Goal: Information Seeking & Learning: Learn about a topic

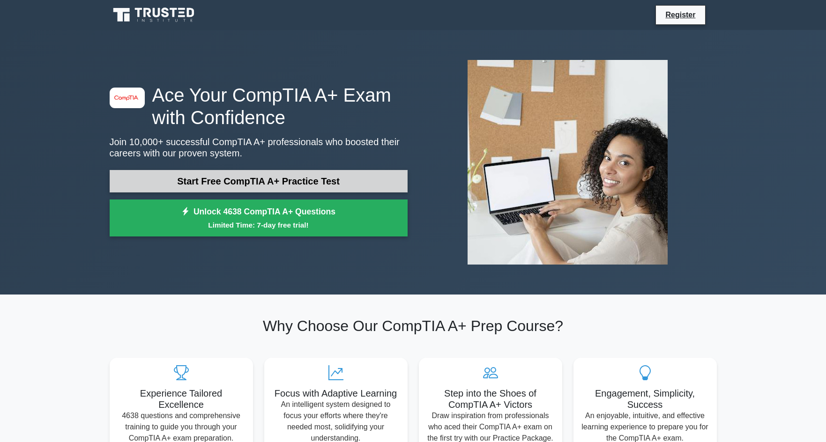
click at [342, 181] on link "Start Free CompTIA A+ Practice Test" at bounding box center [259, 181] width 298 height 22
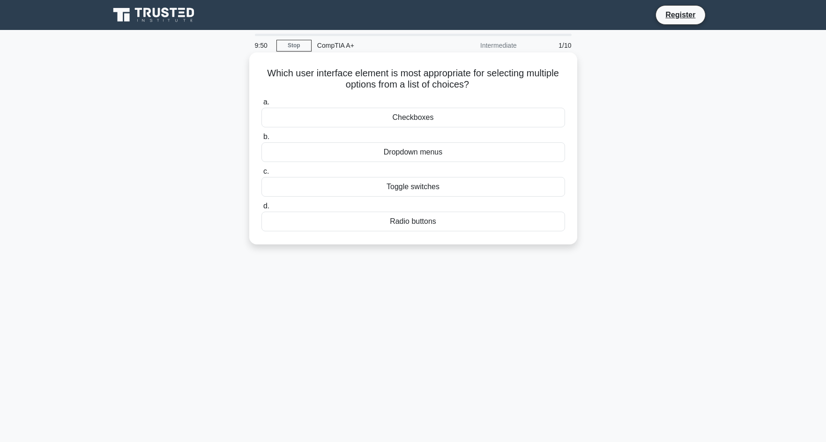
click at [545, 116] on div "Checkboxes" at bounding box center [413, 118] width 304 height 20
click at [261, 105] on input "a. Checkboxes" at bounding box center [261, 102] width 0 height 6
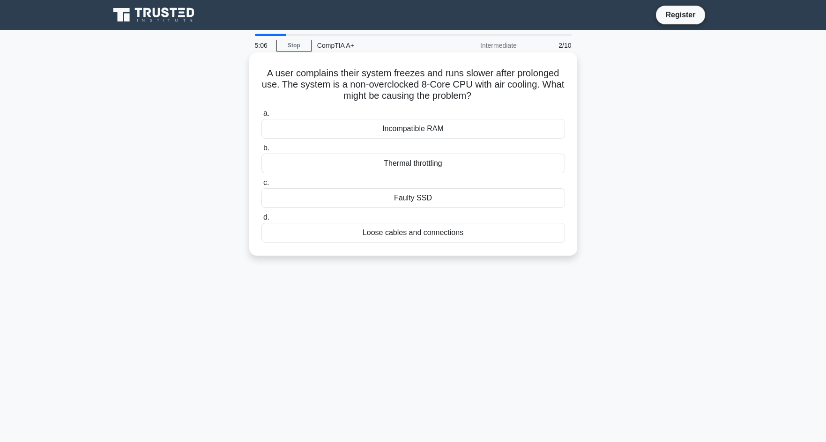
click at [420, 129] on div "Incompatible RAM" at bounding box center [413, 129] width 304 height 20
click at [332, 128] on div "Incompatible RAM" at bounding box center [413, 129] width 304 height 20
click at [261, 117] on input "a. Incompatible RAM" at bounding box center [261, 114] width 0 height 6
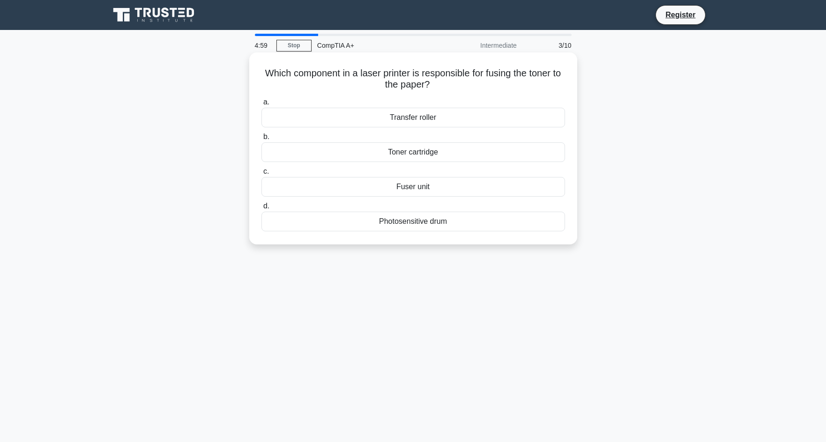
click at [438, 155] on div "Toner cartridge" at bounding box center [413, 152] width 304 height 20
click at [261, 140] on input "b. Toner cartridge" at bounding box center [261, 137] width 0 height 6
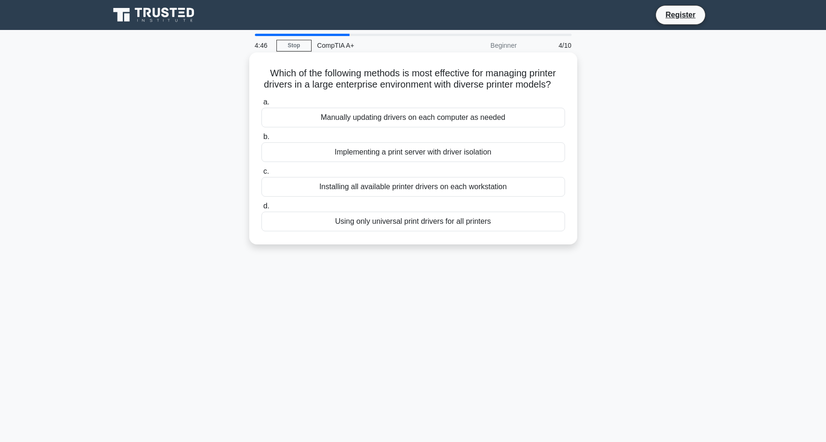
click at [516, 231] on div "Using only universal print drivers for all printers" at bounding box center [413, 222] width 304 height 20
click at [261, 209] on input "d. Using only universal print drivers for all printers" at bounding box center [261, 206] width 0 height 6
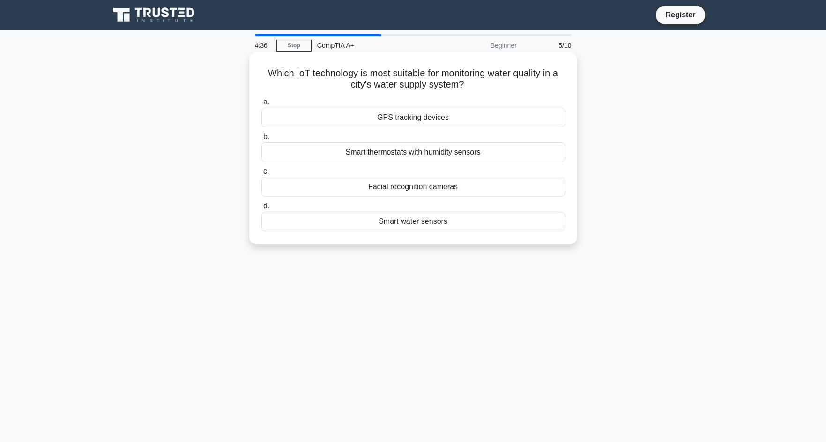
click at [486, 223] on div "Smart water sensors" at bounding box center [413, 222] width 304 height 20
click at [261, 209] on input "d. Smart water sensors" at bounding box center [261, 206] width 0 height 6
click at [518, 155] on div "Acknowledge their concern and ask for more details" at bounding box center [413, 152] width 304 height 20
click at [261, 140] on input "b. Acknowledge their concern and ask for more details" at bounding box center [261, 137] width 0 height 6
click at [529, 151] on div "Boot Sector Protection" at bounding box center [413, 152] width 304 height 20
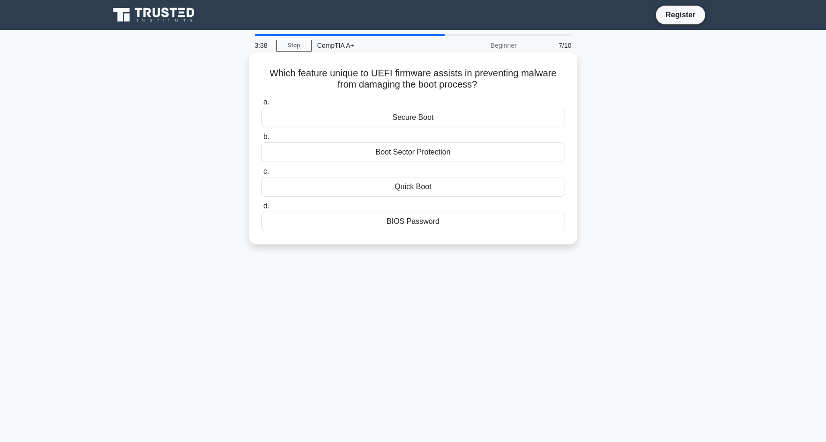
click at [261, 140] on input "b. Boot Sector Protection" at bounding box center [261, 137] width 0 height 6
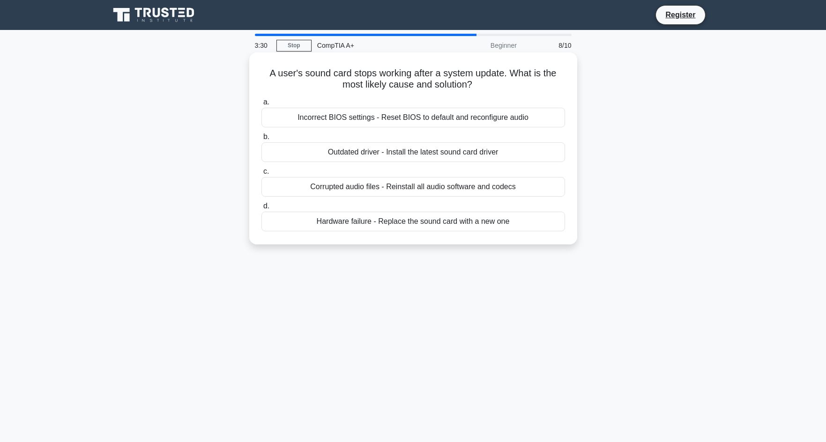
click at [527, 151] on div "Outdated driver - Install the latest sound card driver" at bounding box center [413, 152] width 304 height 20
click at [261, 140] on input "b. Outdated driver - Install the latest sound card driver" at bounding box center [261, 137] width 0 height 6
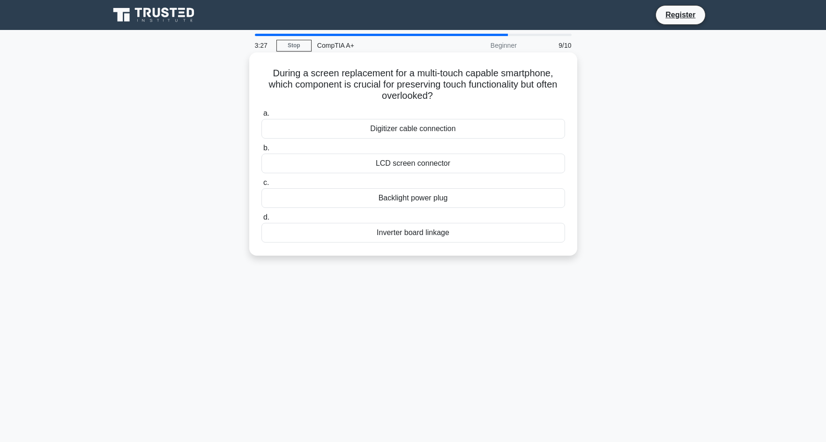
click at [442, 126] on div "Digitizer cable connection" at bounding box center [413, 129] width 304 height 20
click at [261, 117] on input "a. Digitizer cable connection" at bounding box center [261, 114] width 0 height 6
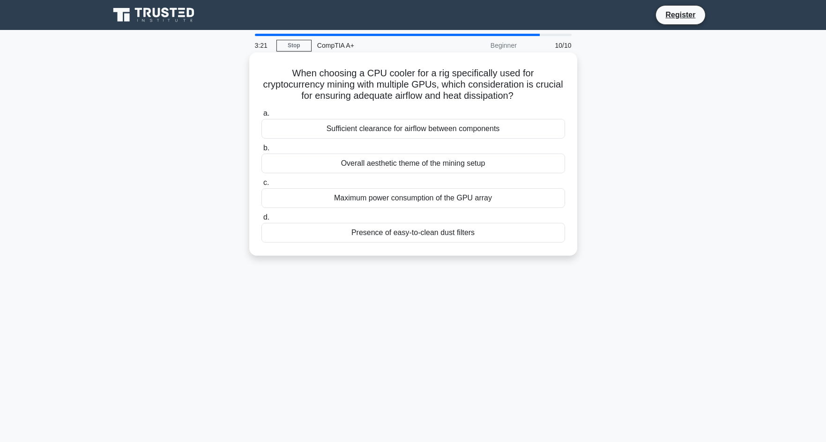
click at [524, 203] on div "Maximum power consumption of the GPU array" at bounding box center [413, 198] width 304 height 20
click at [261, 186] on input "c. Maximum power consumption of the GPU array" at bounding box center [261, 183] width 0 height 6
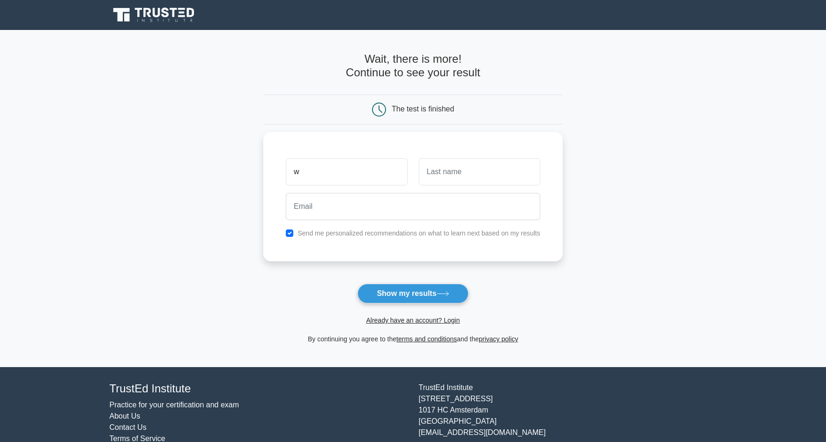
type input "w"
click at [432, 292] on button "Show my results" at bounding box center [412, 294] width 111 height 20
click at [509, 174] on input "text" at bounding box center [479, 169] width 121 height 27
type input "a"
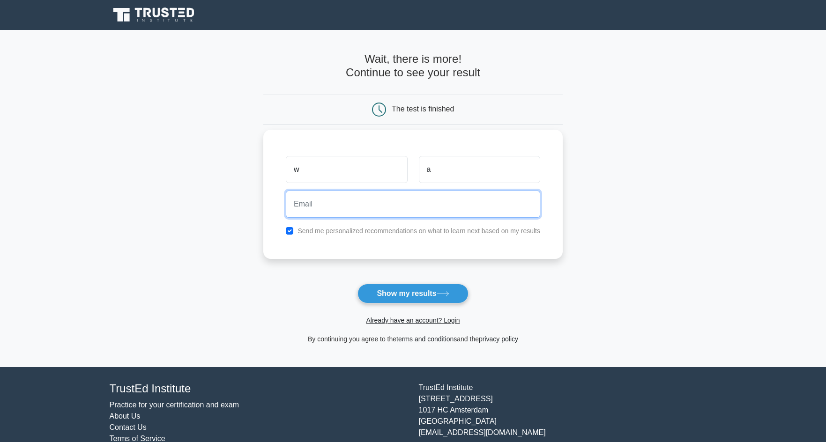
click at [440, 214] on input "email" at bounding box center [413, 204] width 254 height 27
click at [394, 204] on input "asd" at bounding box center [413, 204] width 254 height 27
click at [405, 216] on input "asd" at bounding box center [413, 204] width 254 height 27
click at [407, 214] on input "asd" at bounding box center [413, 204] width 254 height 27
click at [408, 213] on input "asd" at bounding box center [413, 204] width 254 height 27
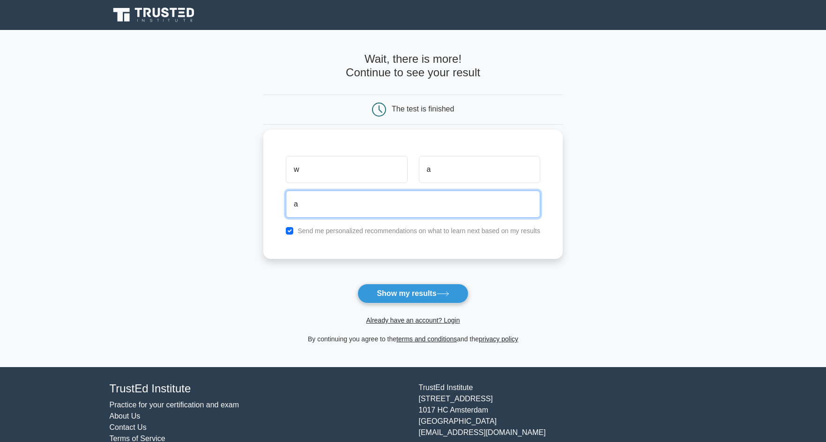
type input "admin@itscloudsolutions.net"
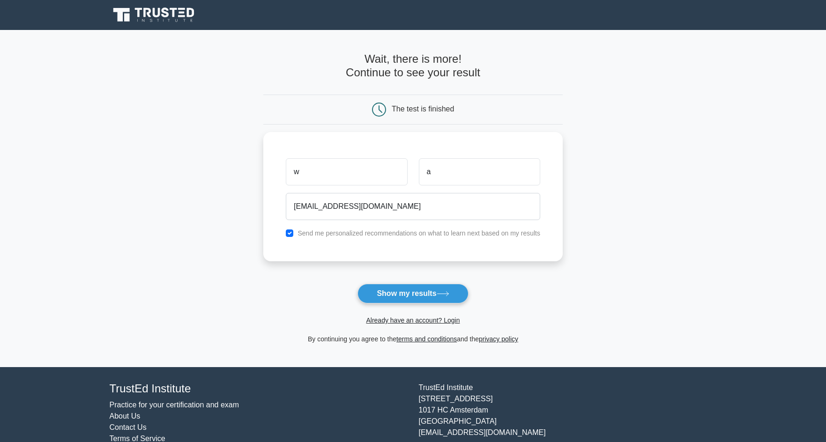
click at [419, 303] on button "Show my results" at bounding box center [412, 294] width 111 height 20
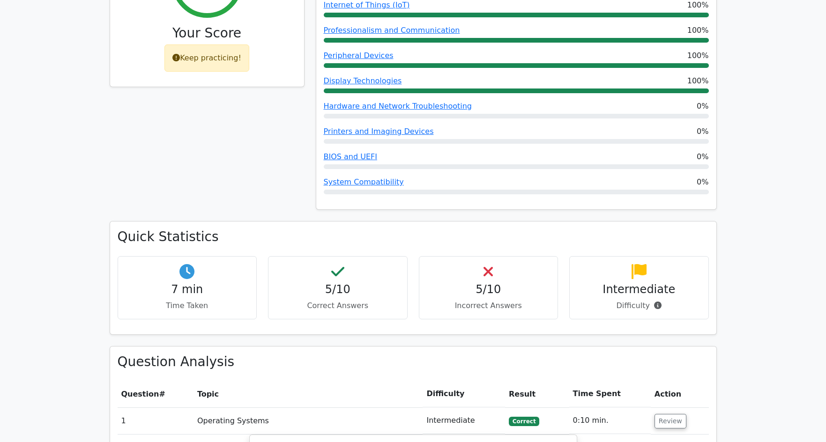
scroll to position [375, 0]
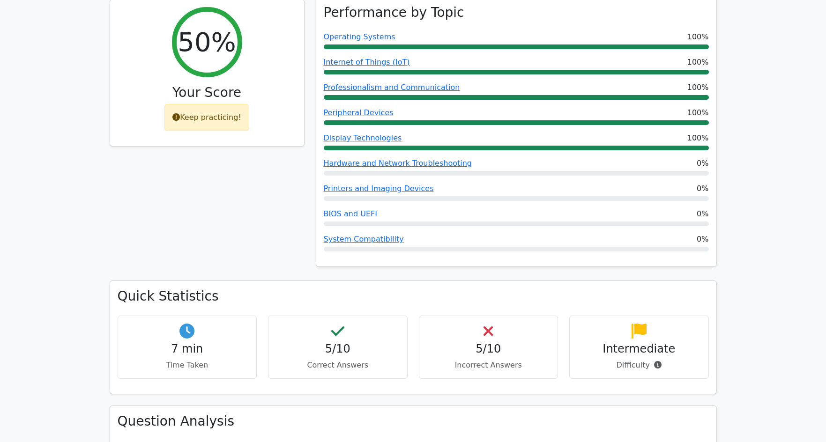
drag, startPoint x: 596, startPoint y: 97, endPoint x: 593, endPoint y: 91, distance: 7.2
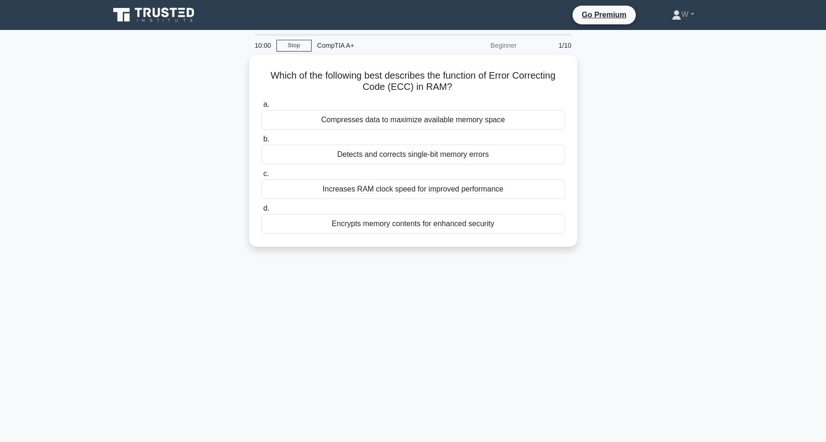
drag, startPoint x: 459, startPoint y: 12, endPoint x: 378, endPoint y: 15, distance: 81.1
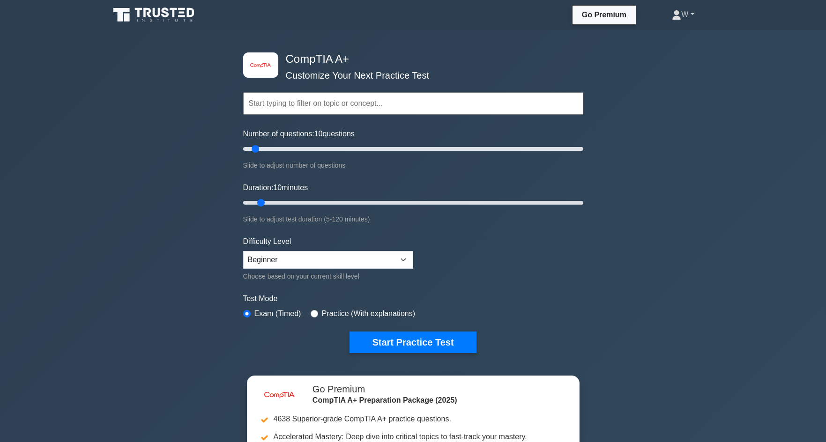
click at [695, 15] on link "W" at bounding box center [682, 14] width 67 height 19
click at [673, 16] on icon at bounding box center [677, 18] width 8 height 4
click at [673, 16] on icon at bounding box center [676, 14] width 9 height 9
click at [669, 34] on link "Profile" at bounding box center [687, 36] width 74 height 15
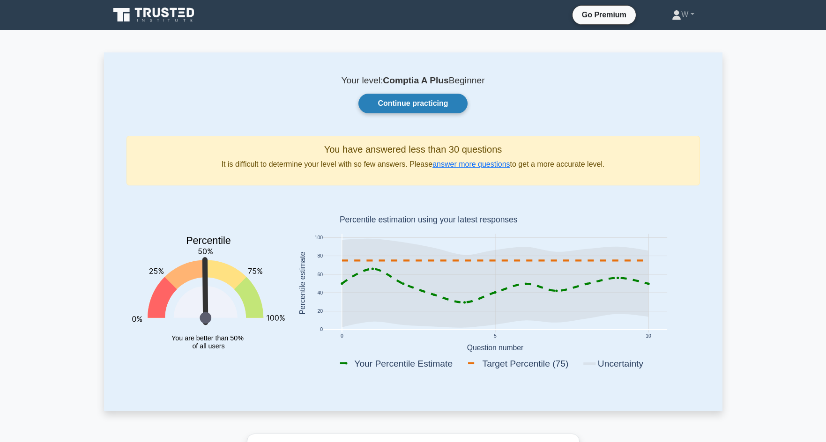
click at [449, 98] on link "Continue practicing" at bounding box center [412, 104] width 109 height 20
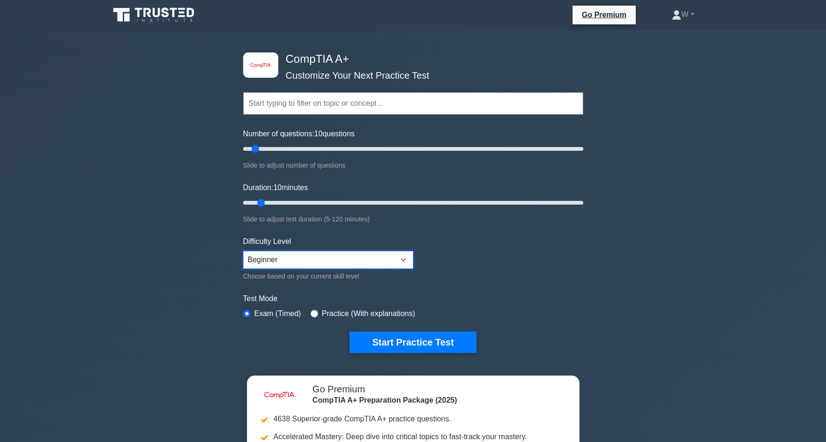
click at [366, 265] on select "Beginner Intermediate Expert" at bounding box center [328, 260] width 170 height 18
click at [549, 248] on form "Topics Hardware Operating Systems Networking Security Troubleshooting Mobile De…" at bounding box center [413, 209] width 340 height 290
click at [134, 18] on icon at bounding box center [155, 15] width 90 height 18
